Goal: Obtain resource: Download file/media

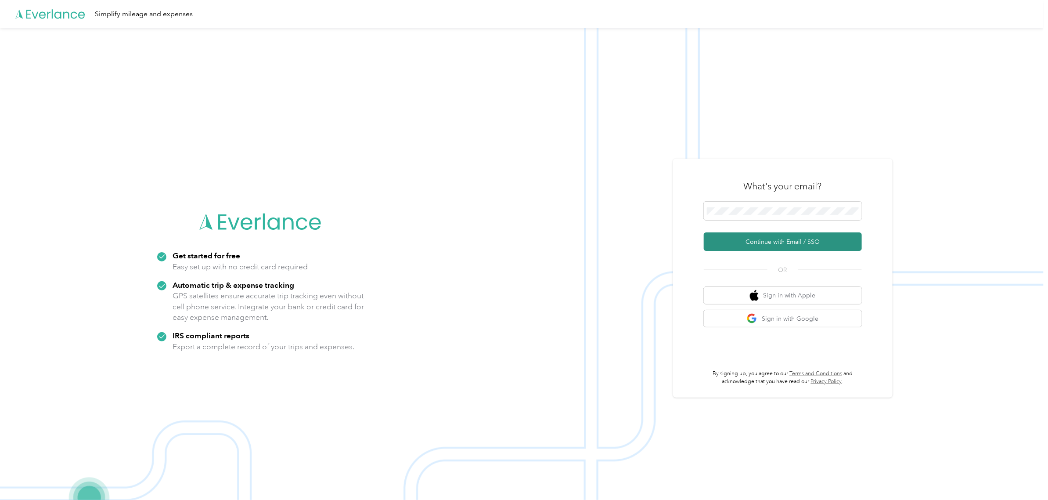
click at [741, 242] on button "Continue with Email / SSO" at bounding box center [783, 241] width 158 height 18
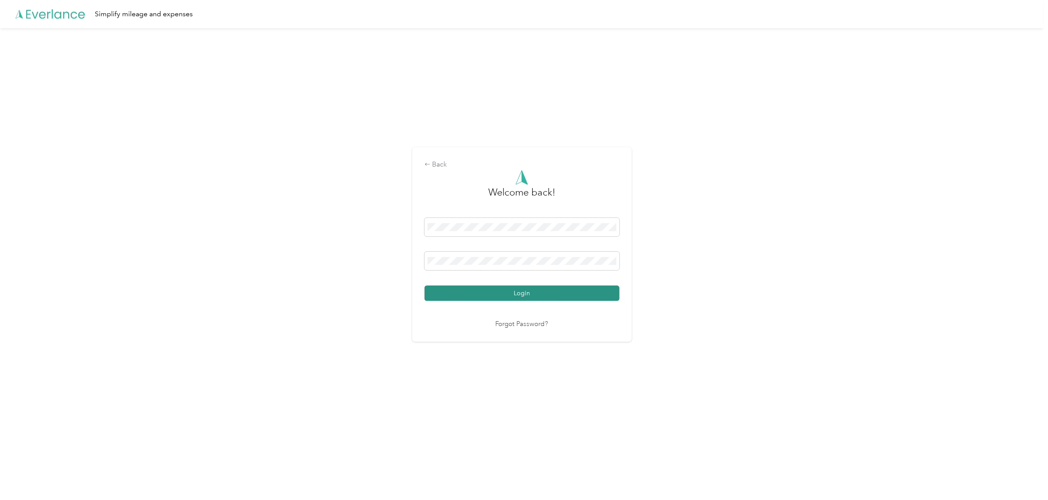
click at [514, 290] on button "Login" at bounding box center [522, 292] width 195 height 15
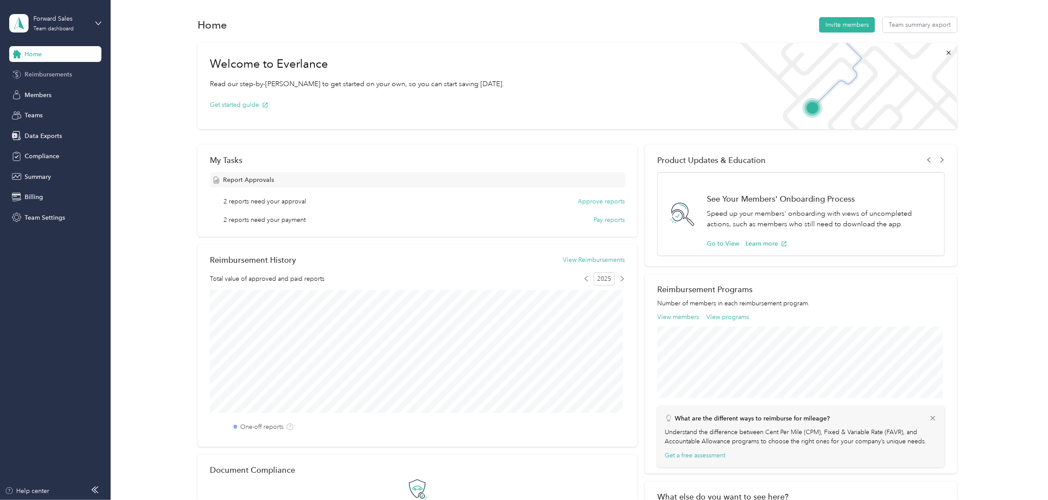
click at [56, 74] on span "Reimbursements" at bounding box center [48, 74] width 47 height 9
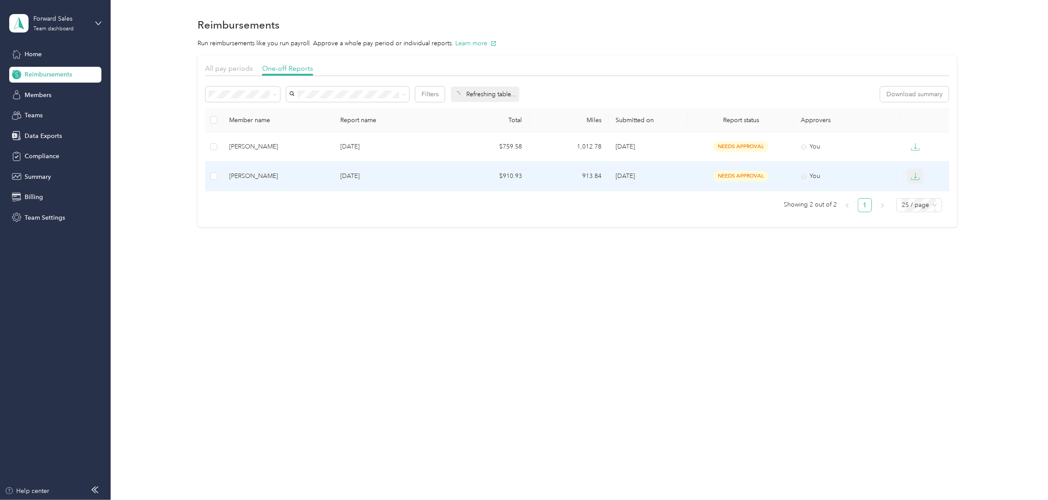
click at [918, 178] on icon "button" at bounding box center [915, 176] width 9 height 9
click at [920, 227] on div "EXCEL" at bounding box center [923, 223] width 18 height 9
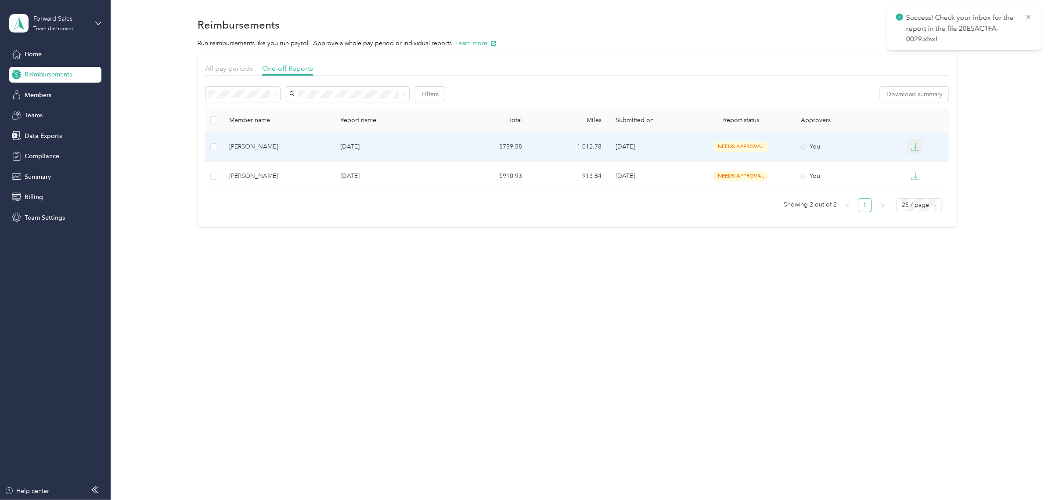
click at [914, 146] on icon "button" at bounding box center [915, 146] width 9 height 9
click at [922, 195] on div "EXCEL" at bounding box center [923, 193] width 18 height 9
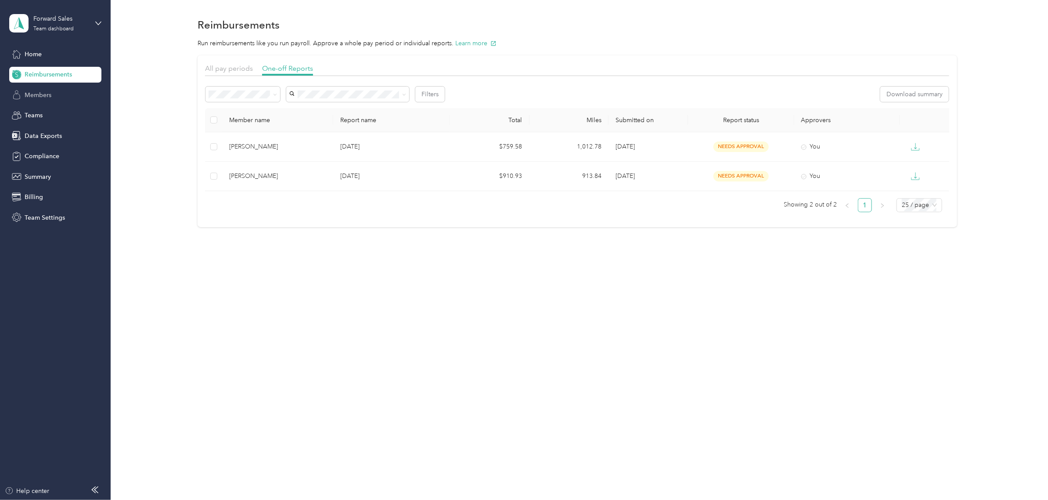
click at [42, 96] on span "Members" at bounding box center [38, 94] width 27 height 9
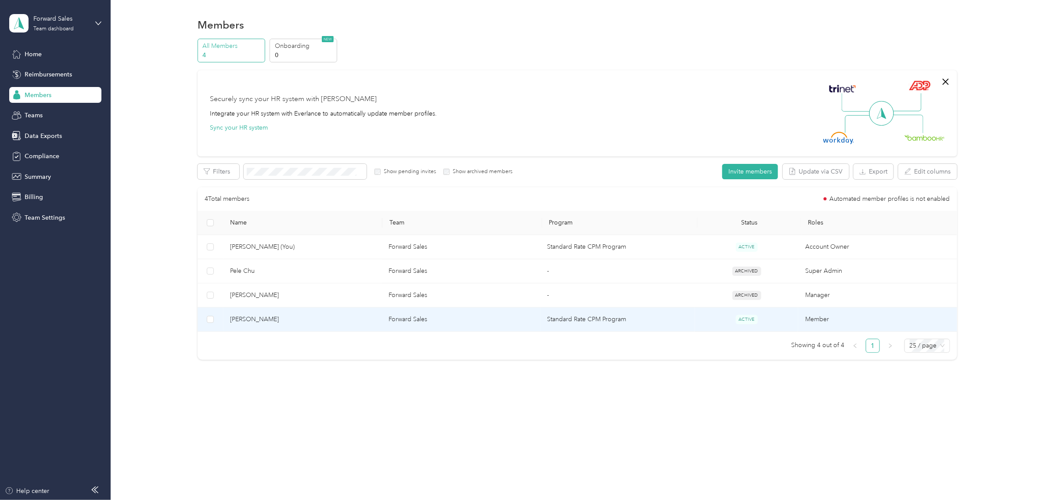
click at [246, 319] on span "[PERSON_NAME]" at bounding box center [302, 319] width 144 height 10
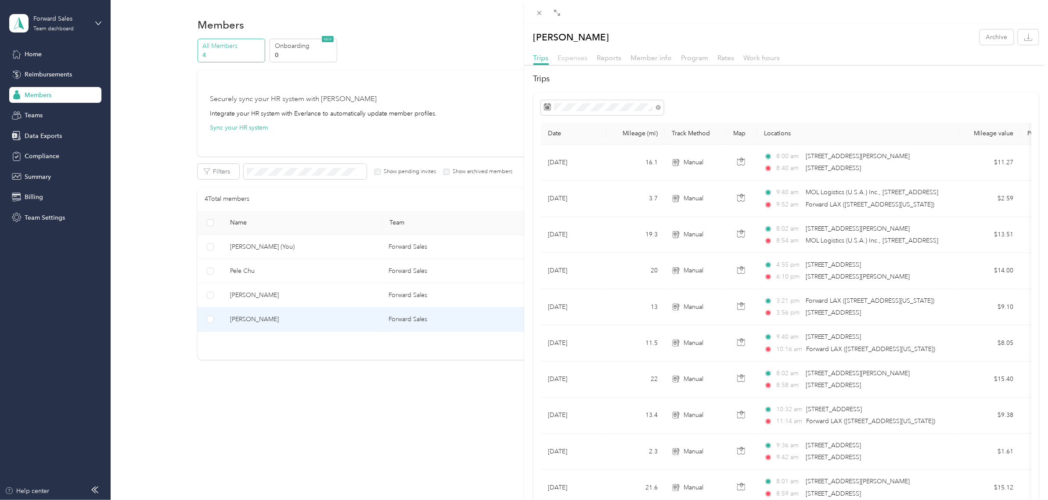
click at [573, 60] on span "Expenses" at bounding box center [573, 58] width 30 height 8
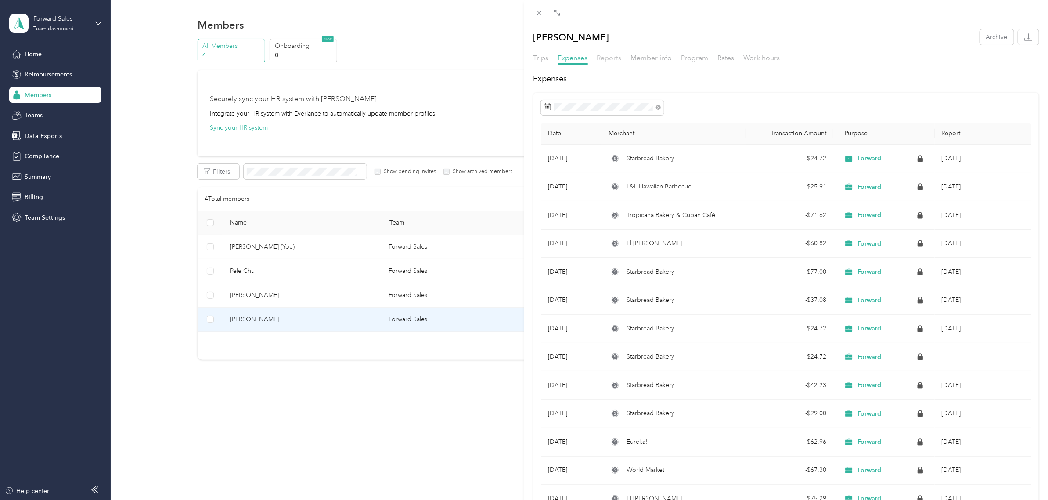
click at [607, 61] on span "Reports" at bounding box center [609, 58] width 25 height 8
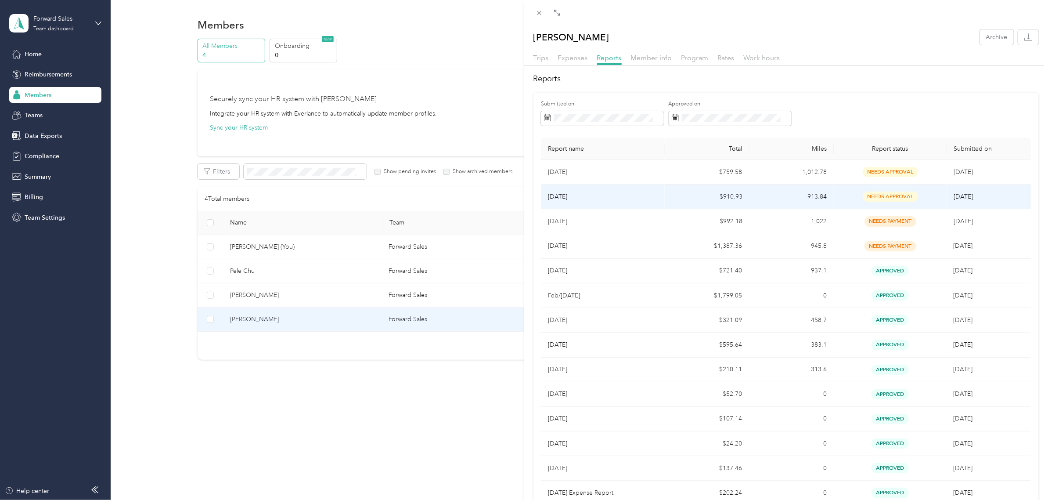
click at [594, 196] on td "[DATE]" at bounding box center [603, 196] width 124 height 25
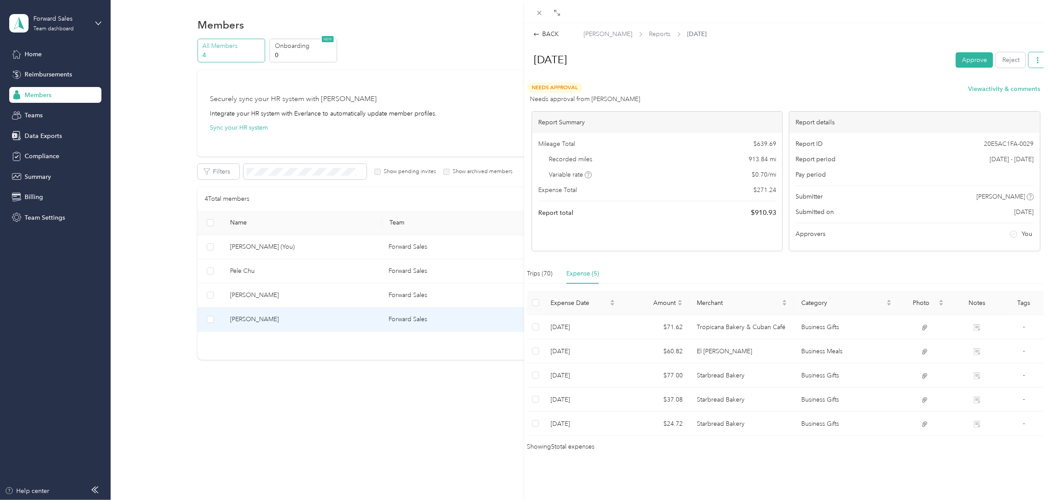
click at [1035, 58] on icon "button" at bounding box center [1038, 60] width 6 height 6
click at [1002, 90] on span "Download" at bounding box center [1005, 91] width 29 height 9
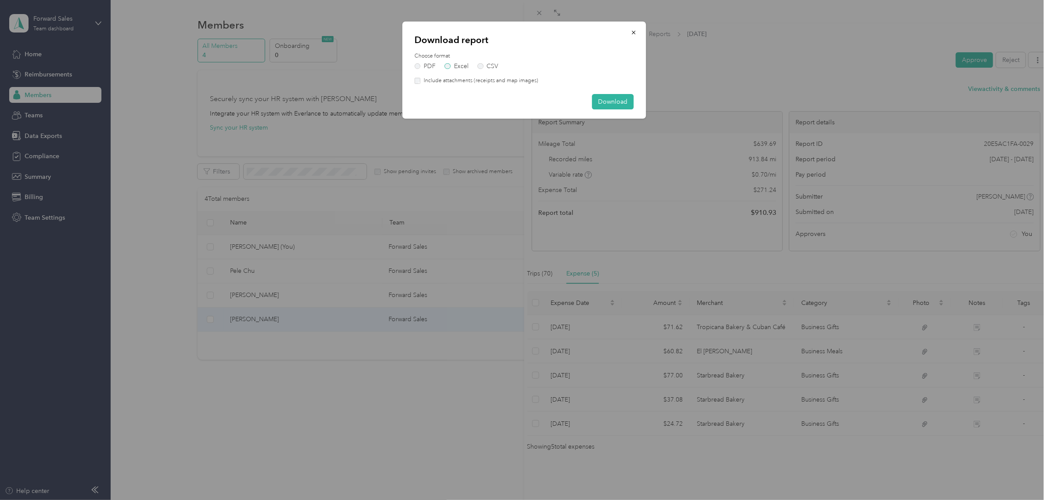
click at [463, 64] on label "Excel" at bounding box center [457, 66] width 24 height 6
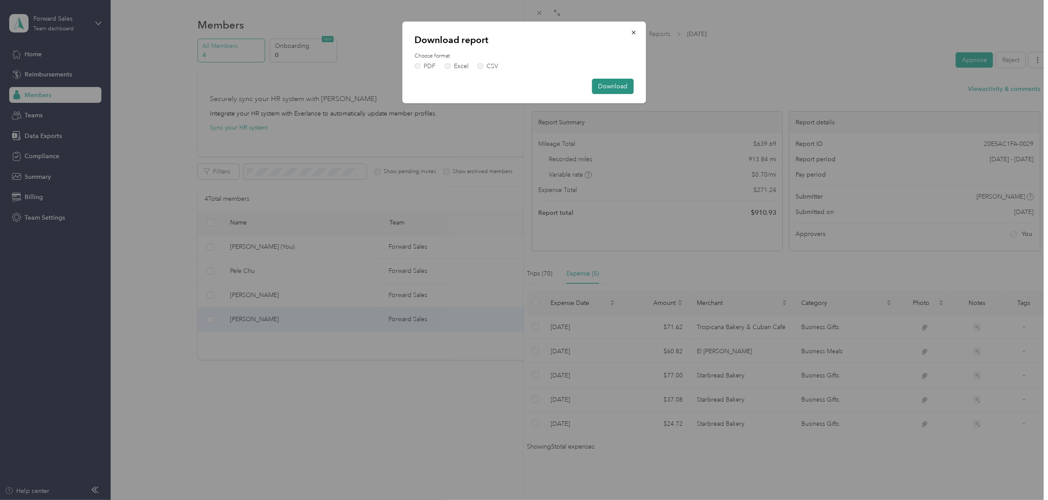
click at [611, 87] on button "Download" at bounding box center [613, 86] width 42 height 15
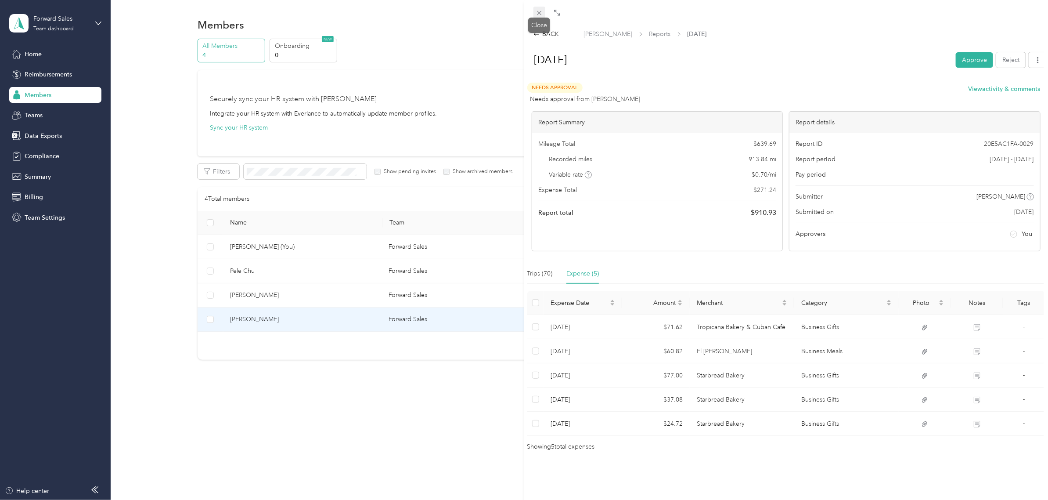
click at [539, 14] on icon at bounding box center [539, 12] width 7 height 7
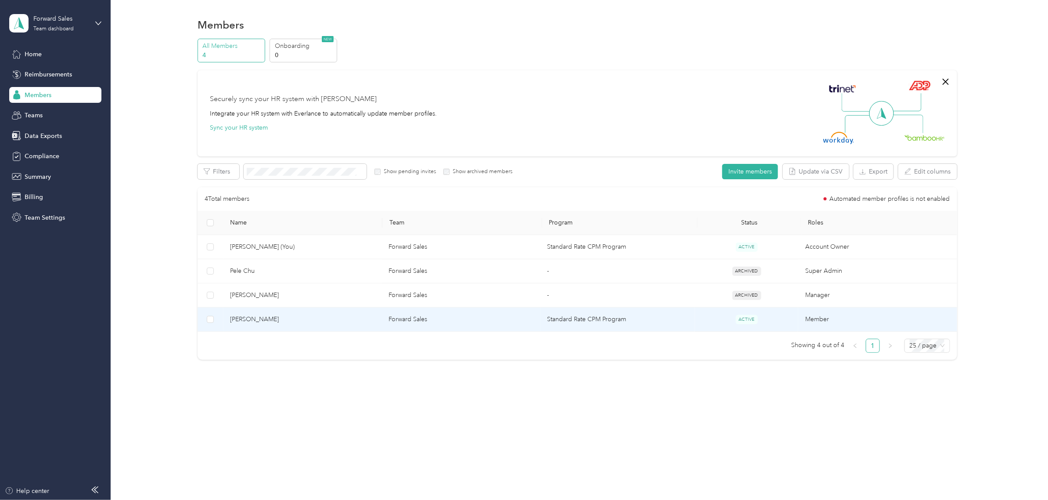
click at [332, 317] on span "[PERSON_NAME]" at bounding box center [302, 319] width 144 height 10
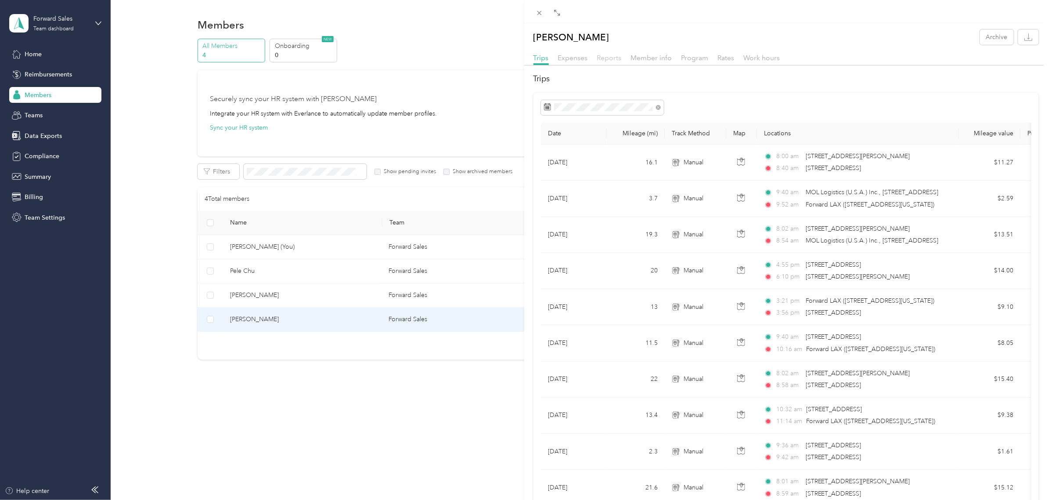
click at [605, 59] on span "Reports" at bounding box center [609, 58] width 25 height 8
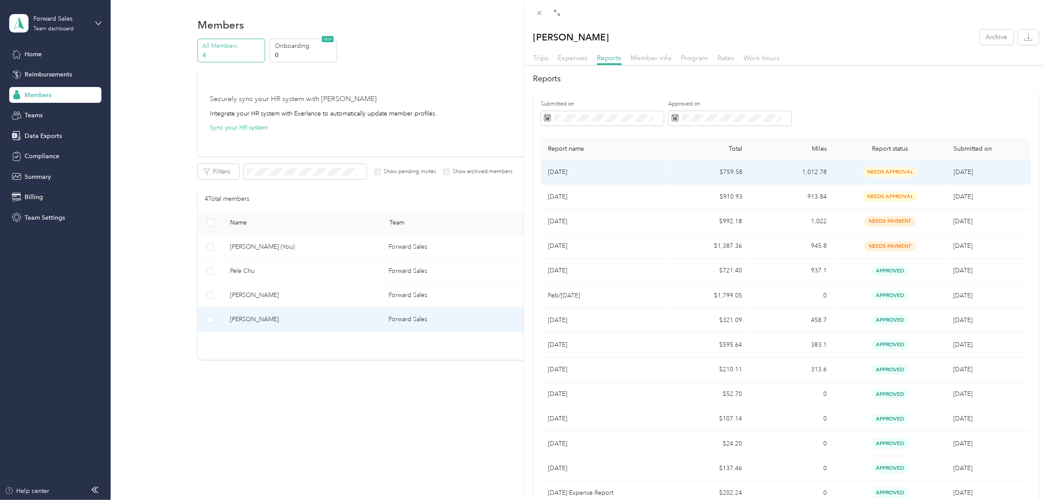
click at [647, 172] on p "[DATE]" at bounding box center [603, 172] width 110 height 10
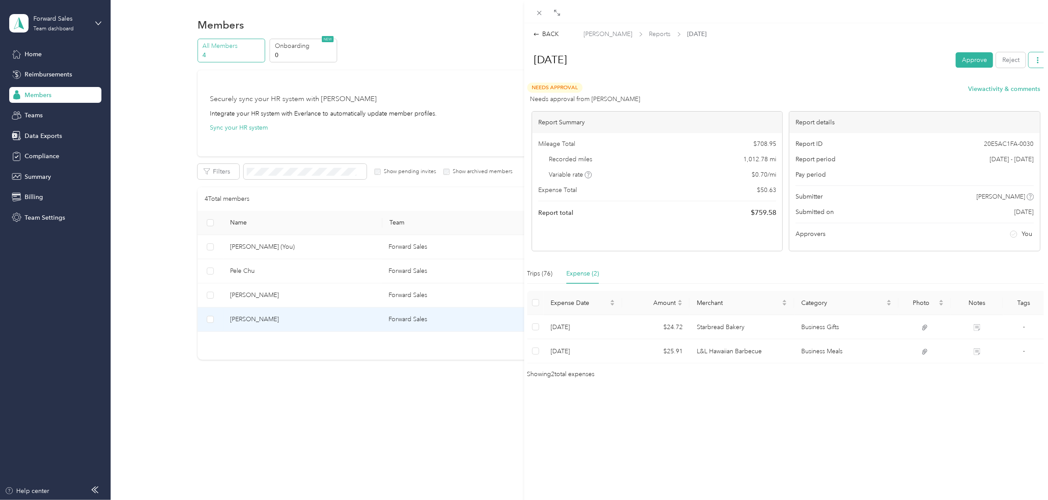
click at [1029, 60] on button "button" at bounding box center [1038, 59] width 18 height 15
click at [992, 90] on span "Download" at bounding box center [1005, 91] width 29 height 9
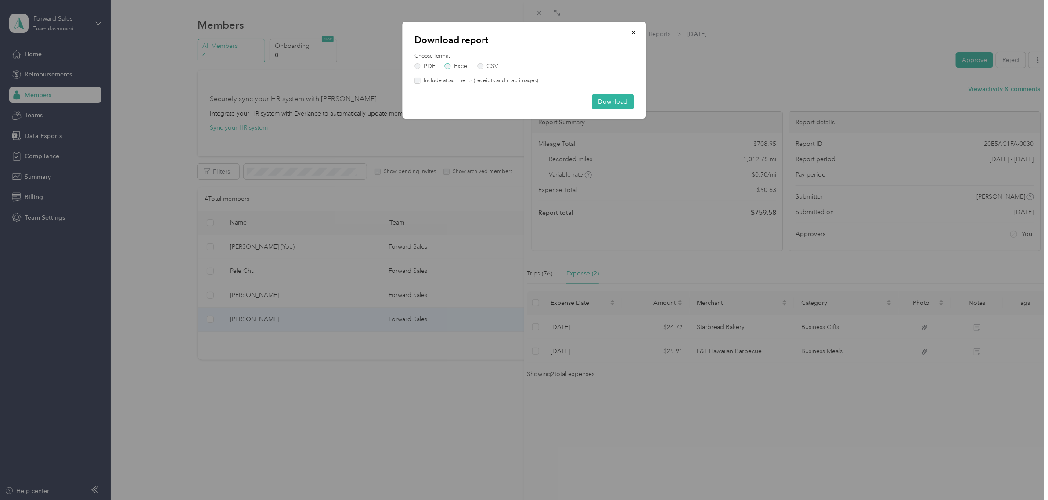
click at [453, 67] on label "Excel" at bounding box center [457, 66] width 24 height 6
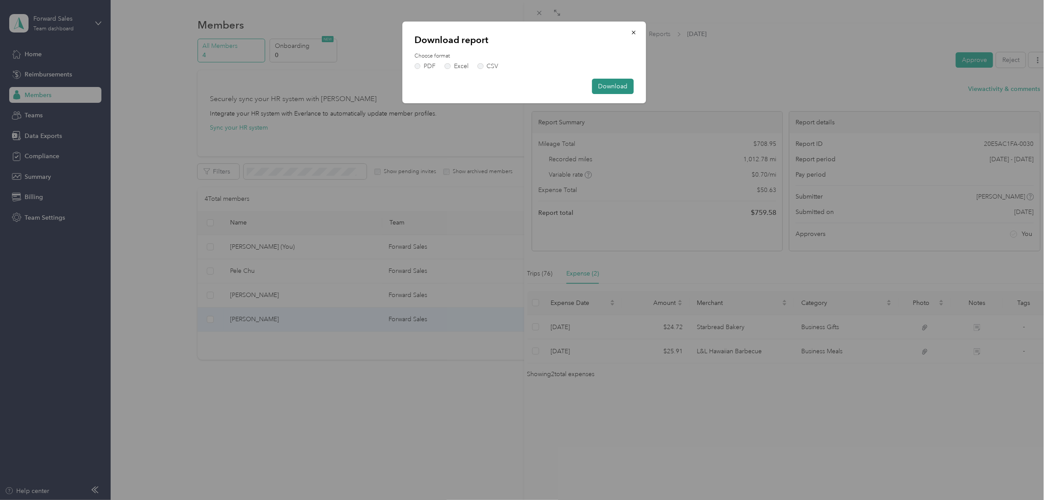
click at [611, 84] on button "Download" at bounding box center [613, 86] width 42 height 15
